Goal: Task Accomplishment & Management: Manage account settings

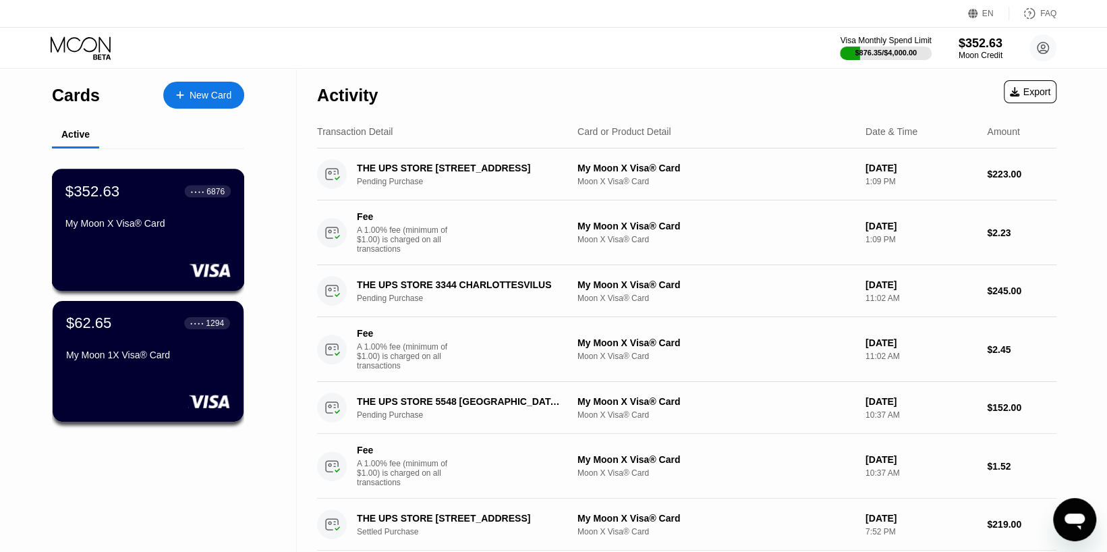
click at [144, 229] on div "My Moon X Visa® Card" at bounding box center [147, 223] width 165 height 11
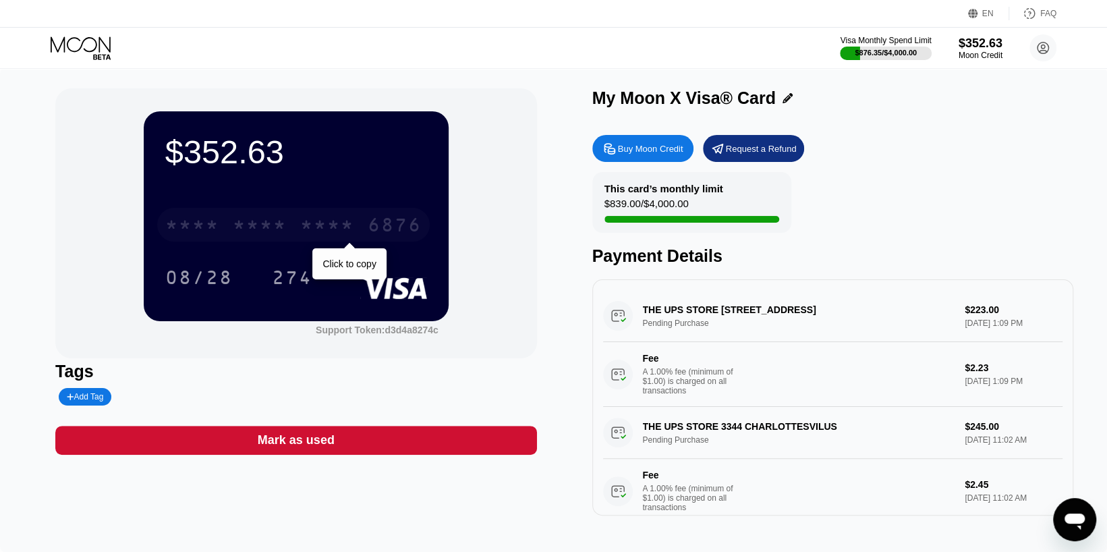
click at [252, 229] on div "* * * *" at bounding box center [260, 227] width 54 height 22
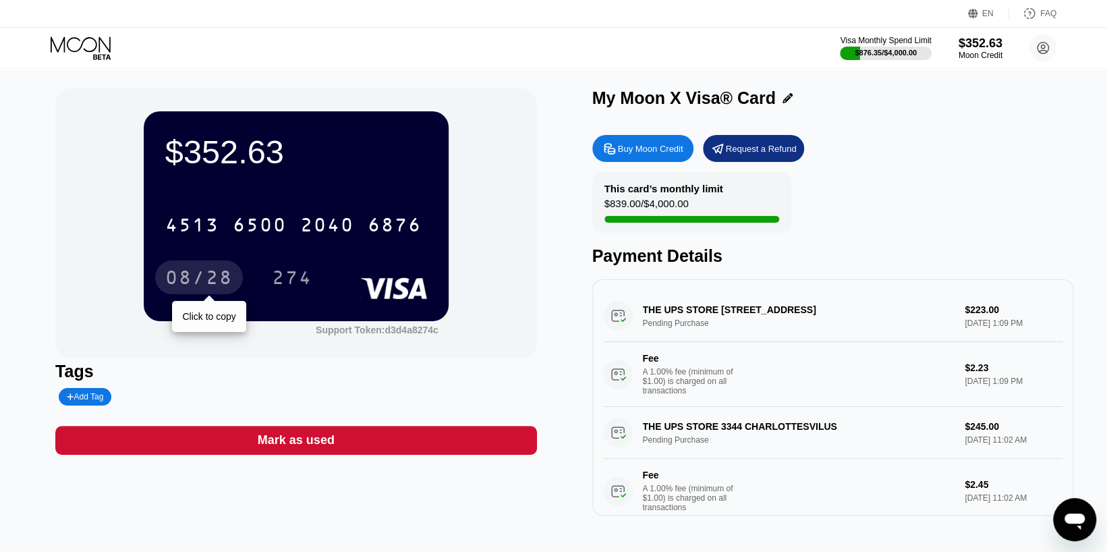
click at [215, 277] on div "08/28" at bounding box center [198, 279] width 67 height 22
click at [292, 286] on div "274" at bounding box center [292, 279] width 40 height 22
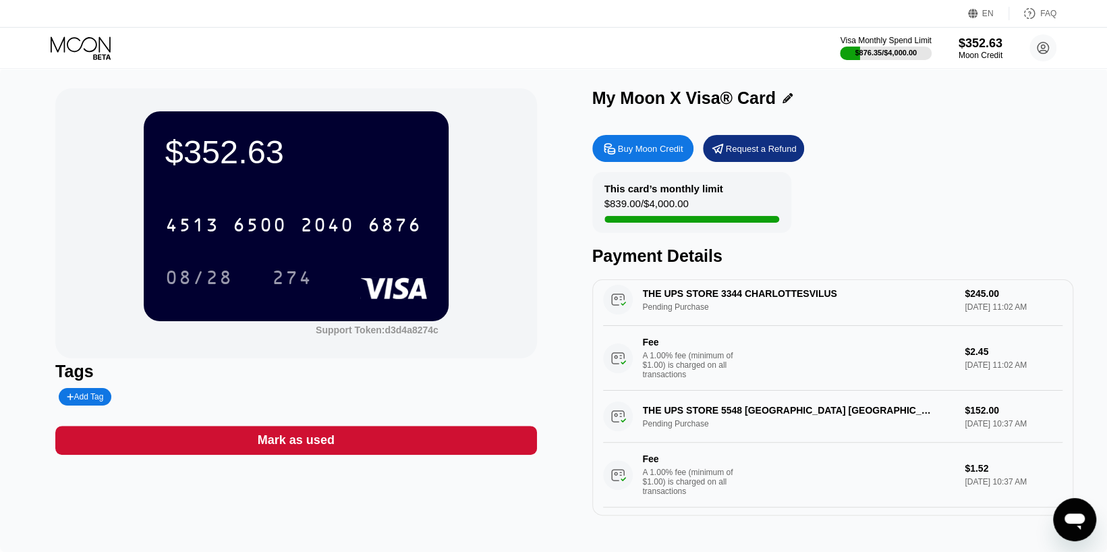
scroll to position [135, 0]
click at [725, 420] on div "THE UPS STORE 5548 MARBLE FALLS [GEOGRAPHIC_DATA] Pending Purchase $152.00 [DAT…" at bounding box center [832, 446] width 459 height 117
click at [725, 426] on div "THE UPS STORE 5548 MARBLE FALLS [GEOGRAPHIC_DATA] Pending Purchase $152.00 [DAT…" at bounding box center [832, 446] width 459 height 117
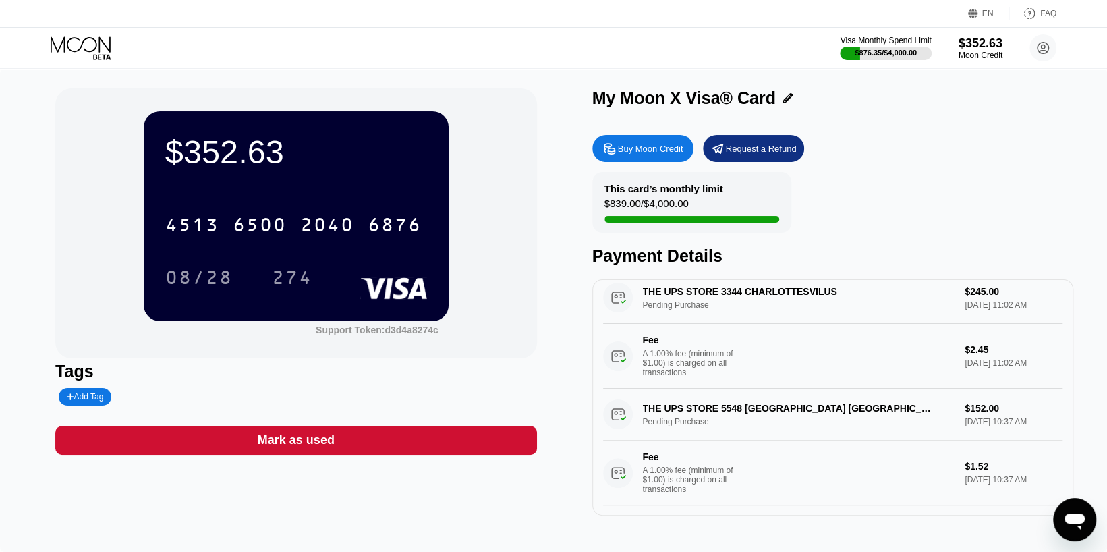
drag, startPoint x: 735, startPoint y: 423, endPoint x: 716, endPoint y: 423, distance: 18.9
click at [716, 423] on div "THE UPS STORE 5548 MARBLE FALLS [GEOGRAPHIC_DATA] Pending Purchase $152.00 [DAT…" at bounding box center [832, 446] width 459 height 117
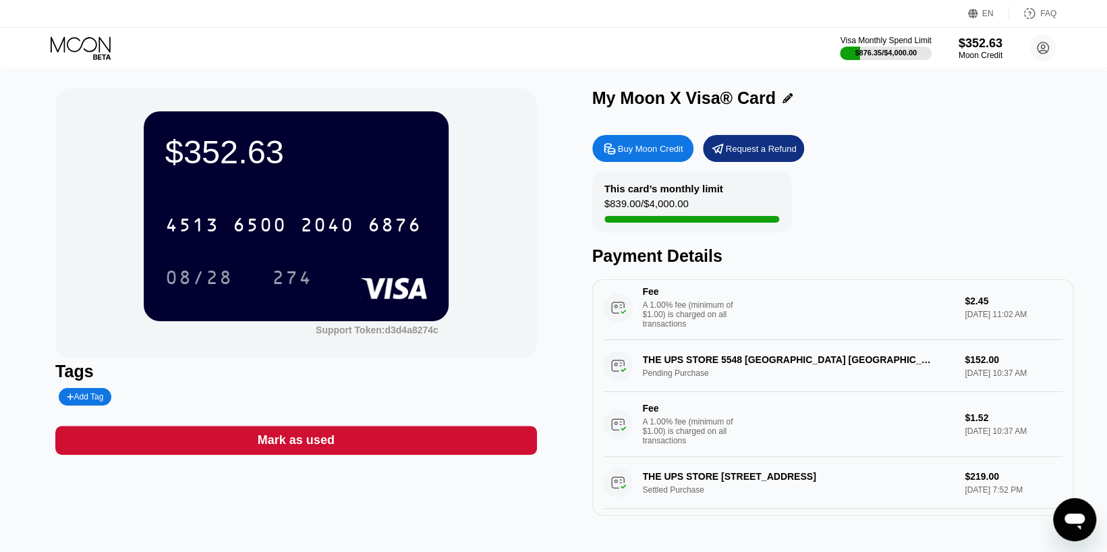
scroll to position [0, 0]
